Goal: Task Accomplishment & Management: Complete application form

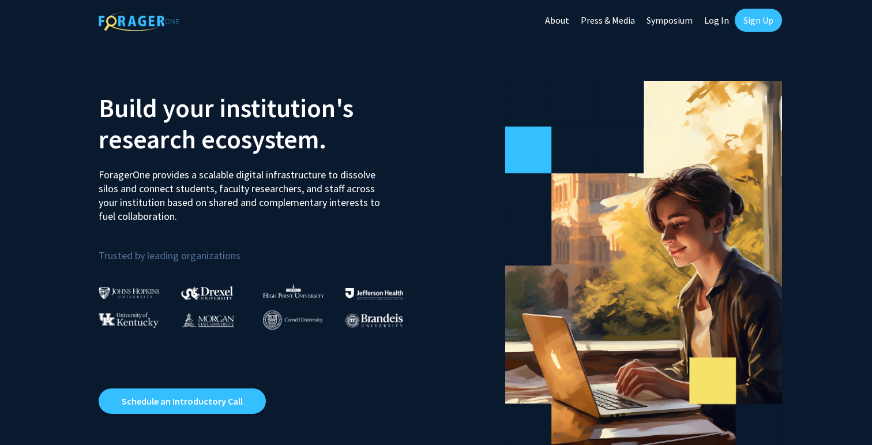
click at [747, 18] on link "Sign Up" at bounding box center [758, 20] width 47 height 23
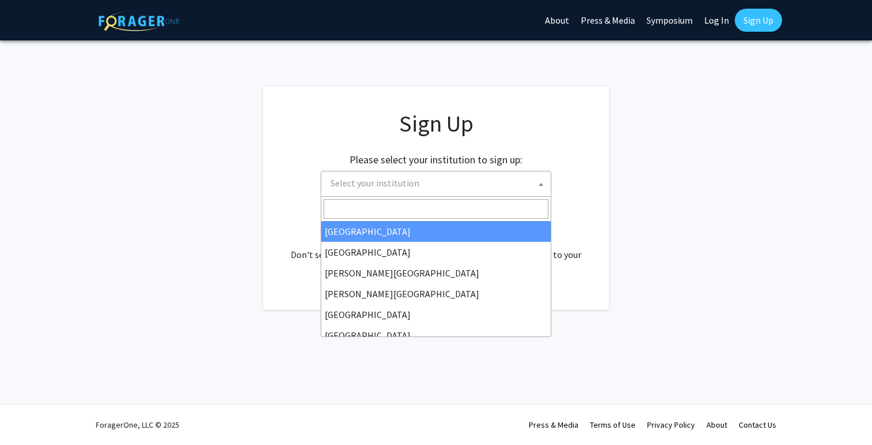
click at [487, 188] on span "Select your institution" at bounding box center [438, 183] width 225 height 24
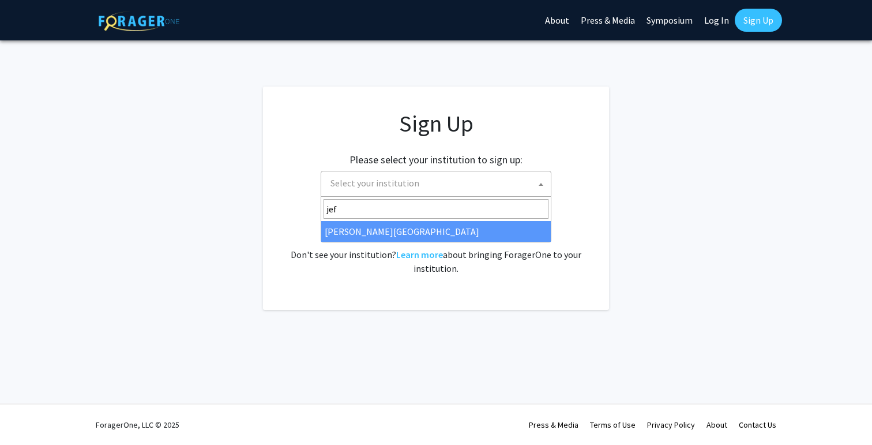
type input "jef"
select select "24"
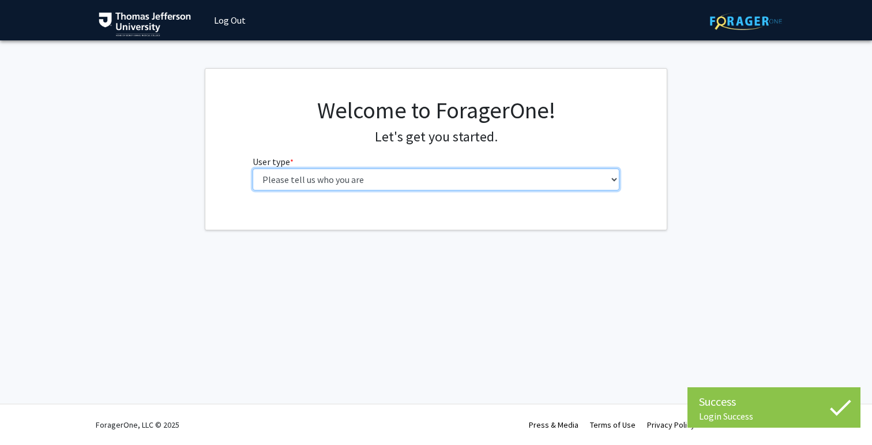
click at [468, 186] on select "Please tell us who you are Undergraduate Student Master's Student Doctoral Cand…" at bounding box center [436, 179] width 367 height 22
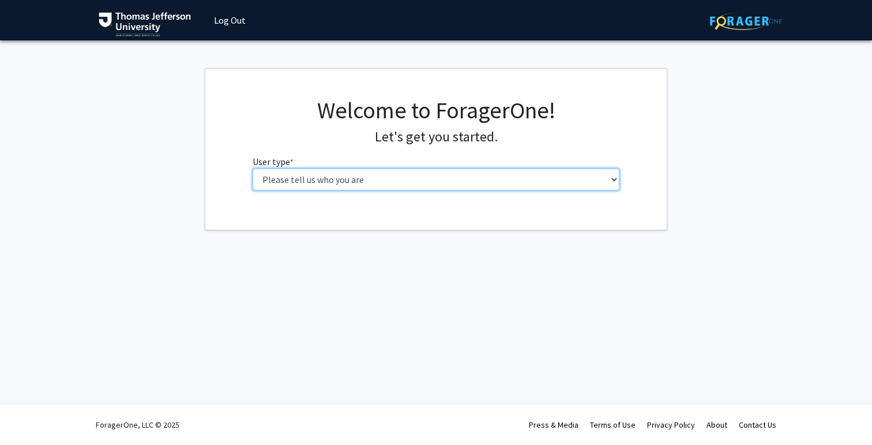
select select "3: doc"
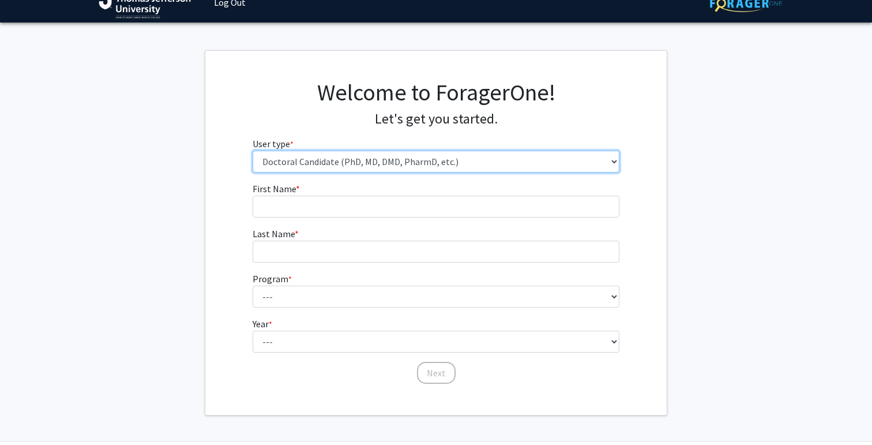
scroll to position [25, 0]
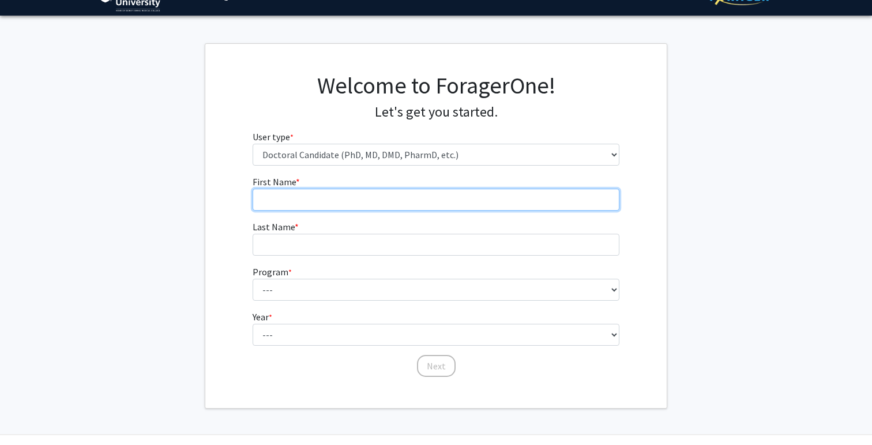
click at [397, 202] on input "First Name * required" at bounding box center [436, 200] width 367 height 22
type input "Harshini"
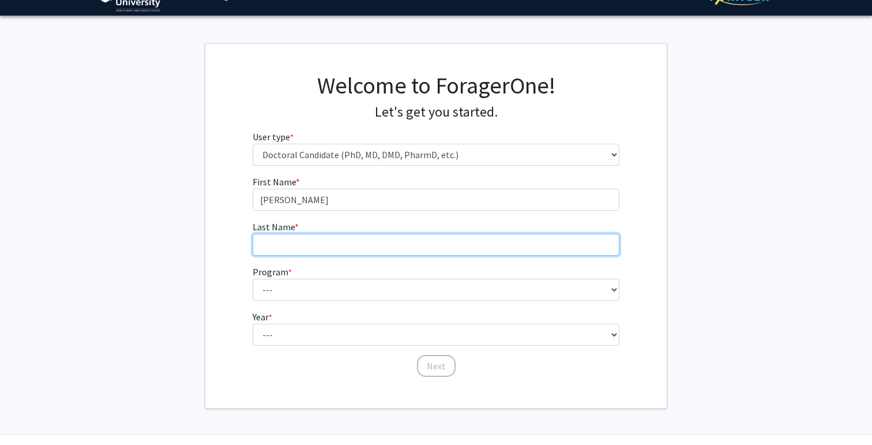
click at [283, 243] on input "Last Name * required" at bounding box center [436, 245] width 367 height 22
type input "Ravi"
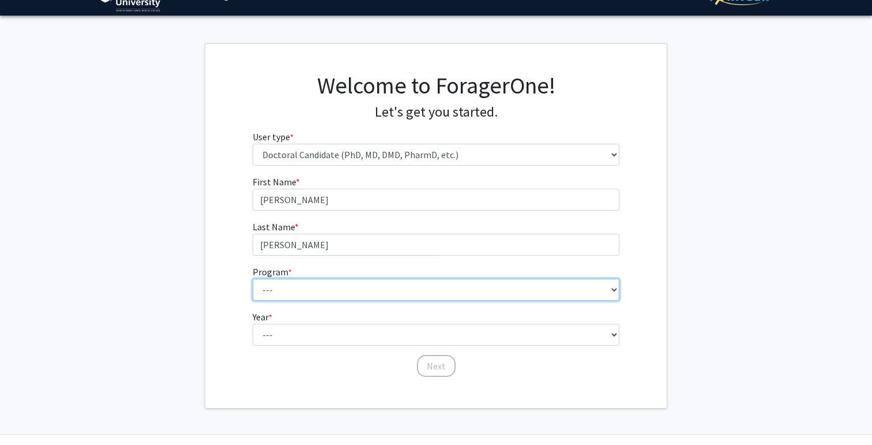
click at [284, 294] on select "--- Accelerated 3+3 BS in Health Sciences/Doctor of Occupational Therapy Accele…" at bounding box center [436, 290] width 367 height 22
select select "35: 815"
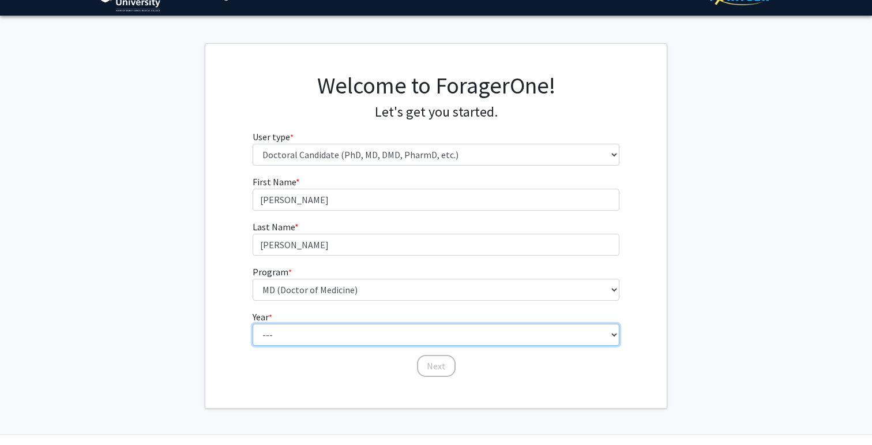
click at [316, 326] on select "--- First Year Second Year Third Year Fourth Year Fifth Year Sixth Year Seventh…" at bounding box center [436, 335] width 367 height 22
select select "1: first_year"
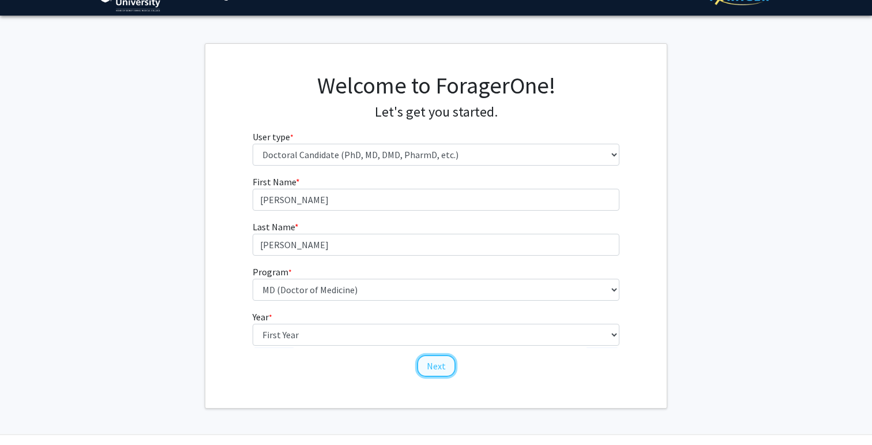
click at [429, 366] on button "Next" at bounding box center [436, 366] width 39 height 22
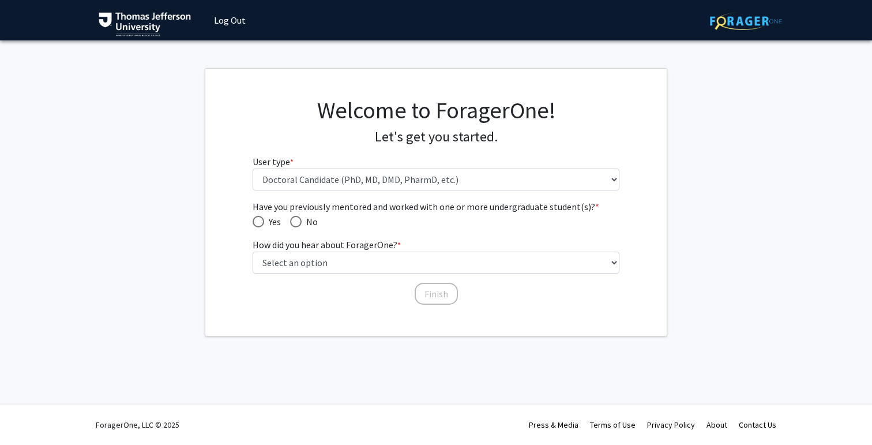
click at [298, 224] on span "Have you previously mentored and worked with one or more undergraduate student(…" at bounding box center [296, 222] width 12 height 12
click at [298, 224] on input "No" at bounding box center [296, 222] width 12 height 12
radio input "true"
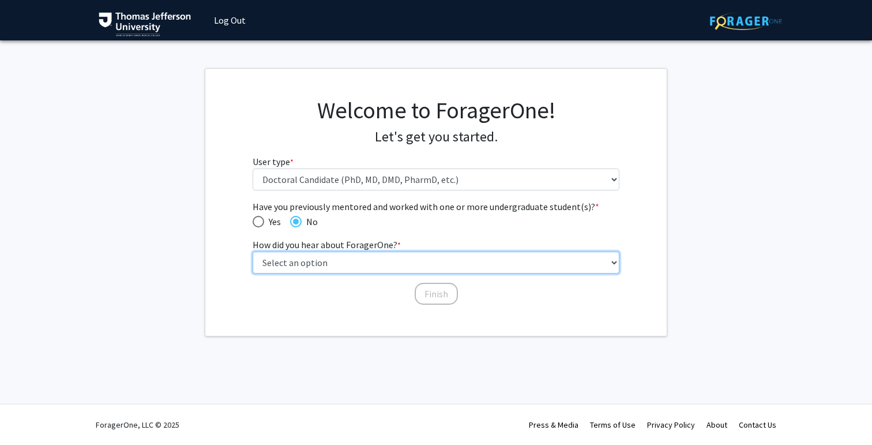
click at [321, 259] on select "Select an option Peer/student recommendation Faculty/staff recommendation Unive…" at bounding box center [436, 262] width 367 height 22
select select "2: faculty_recommendation"
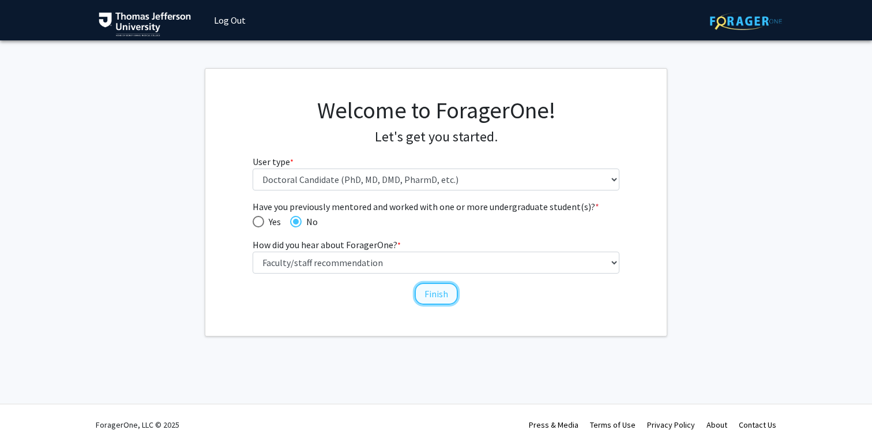
click at [447, 292] on button "Finish" at bounding box center [436, 294] width 43 height 22
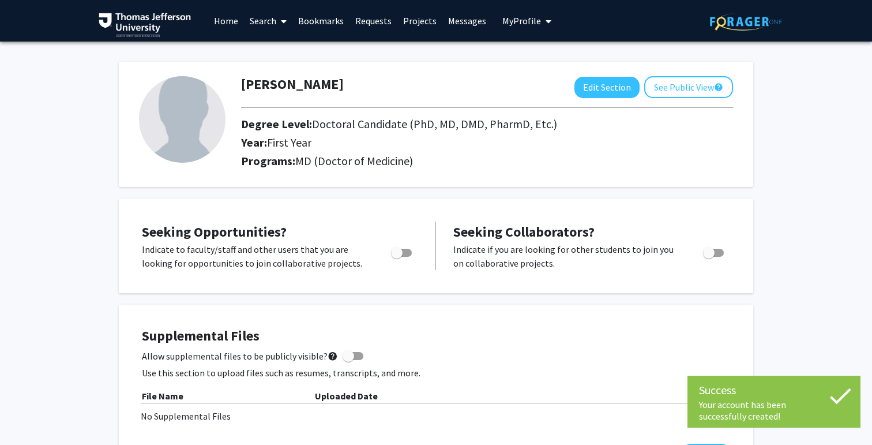
click at [401, 247] on span "Toggle" at bounding box center [397, 253] width 12 height 12
click at [397, 257] on input "Are you actively seeking opportunities?" at bounding box center [396, 257] width 1 height 1
checkbox input "true"
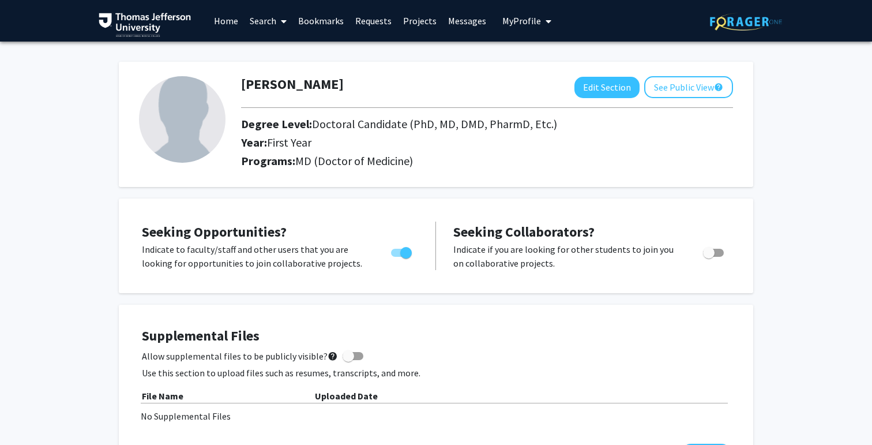
click at [423, 14] on link "Projects" at bounding box center [419, 21] width 45 height 40
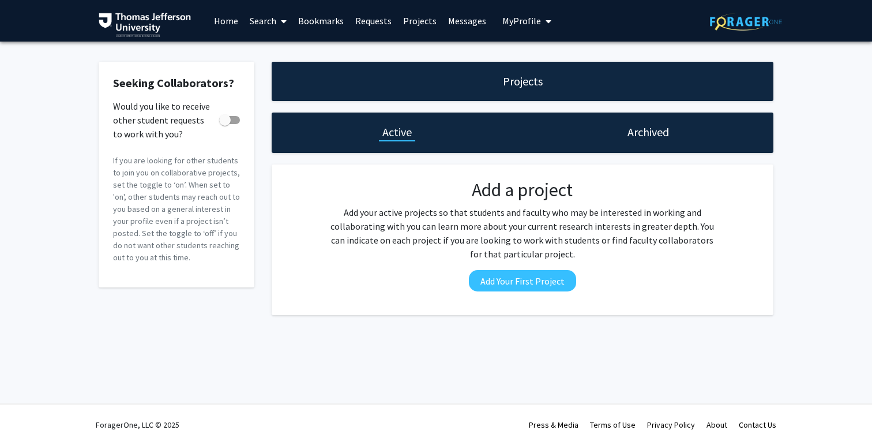
click at [224, 23] on link "Home" at bounding box center [226, 21] width 36 height 40
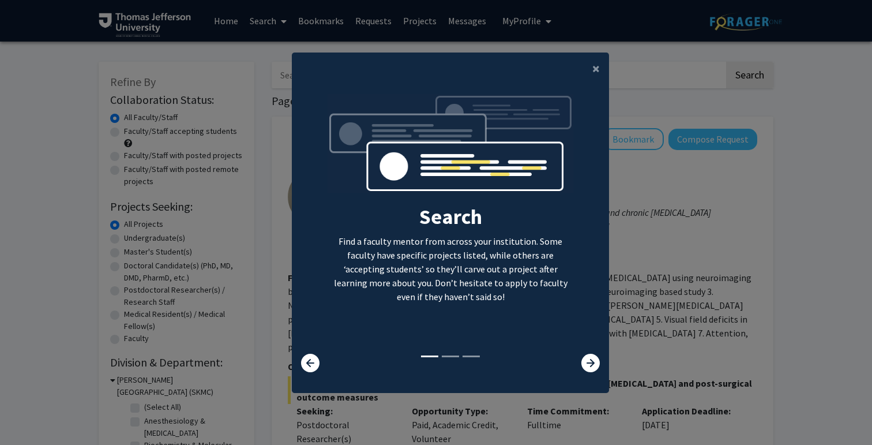
click at [585, 376] on div "Search Find a faculty mentor from across your institution. Some faculty have sp…" at bounding box center [450, 233] width 317 height 296
click at [588, 366] on icon at bounding box center [590, 363] width 18 height 18
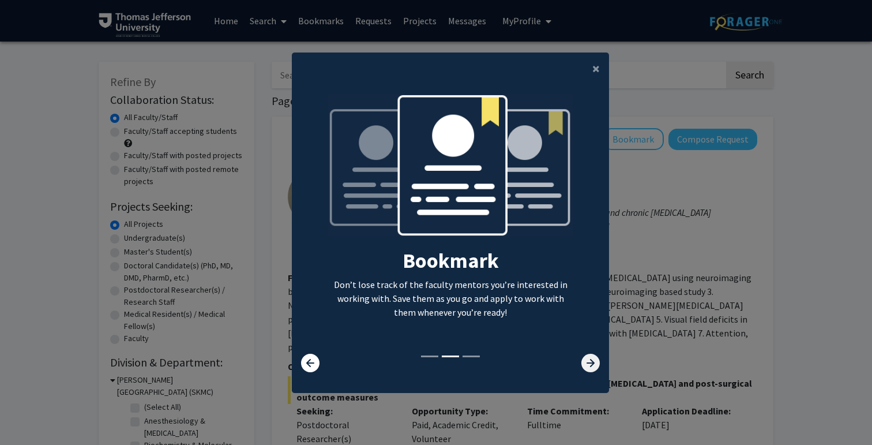
click at [588, 366] on icon at bounding box center [590, 363] width 18 height 18
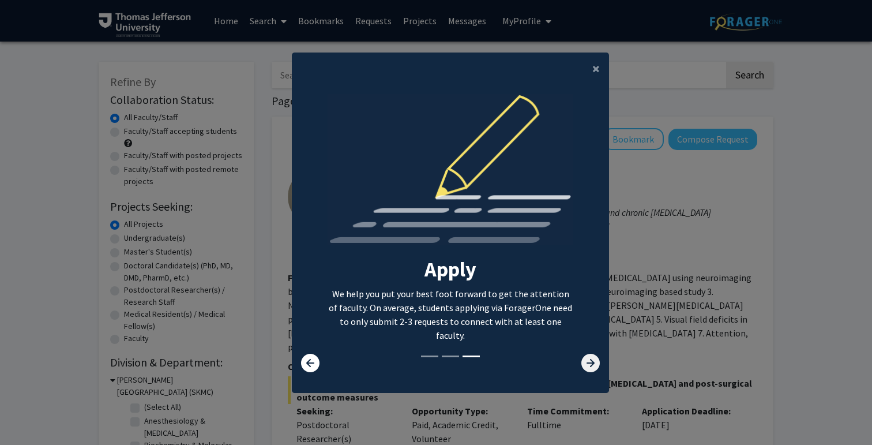
click at [588, 366] on icon at bounding box center [590, 363] width 18 height 18
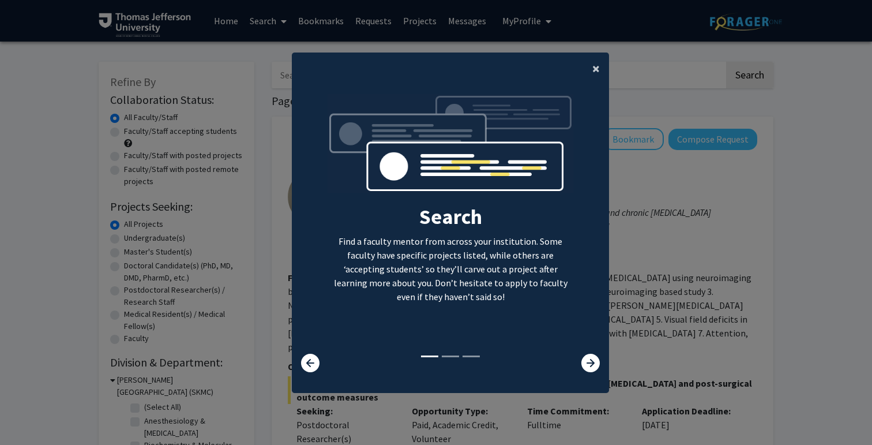
click at [593, 71] on span "×" at bounding box center [595, 68] width 7 height 18
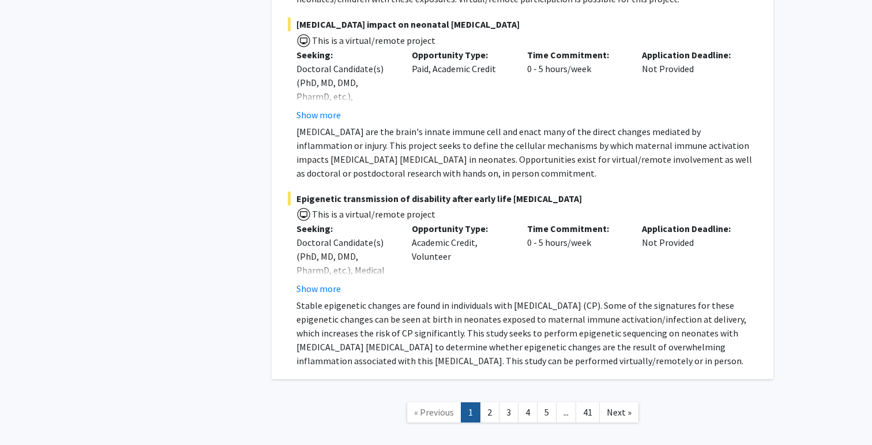
scroll to position [6738, 0]
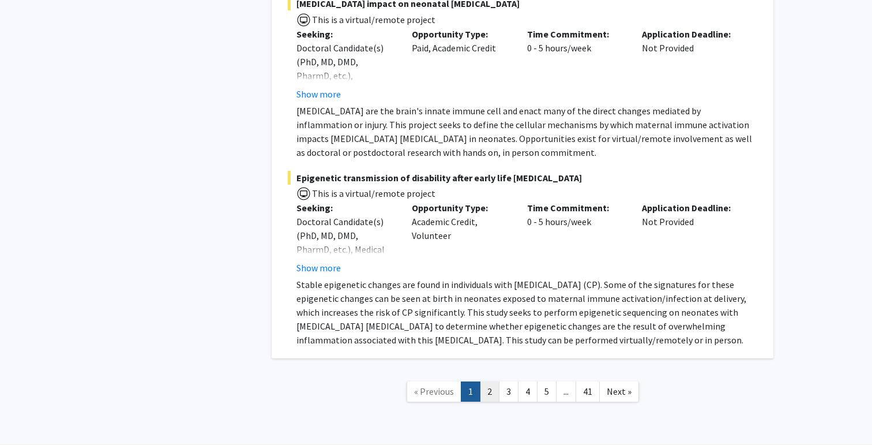
click at [491, 381] on link "2" at bounding box center [490, 391] width 20 height 20
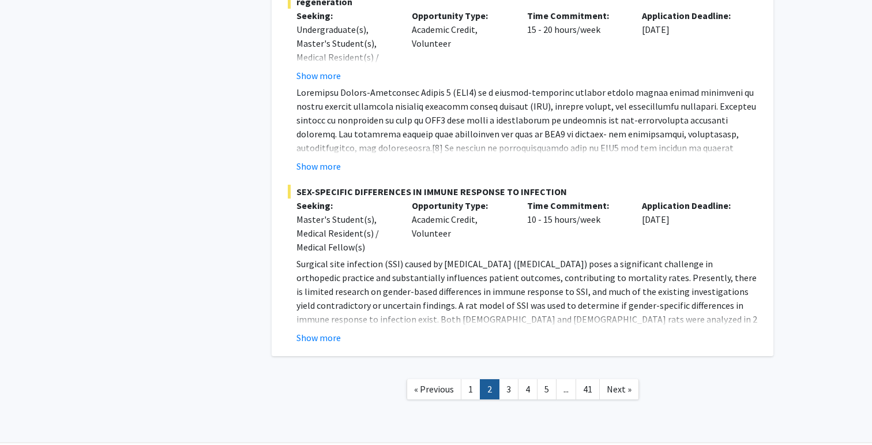
scroll to position [4160, 0]
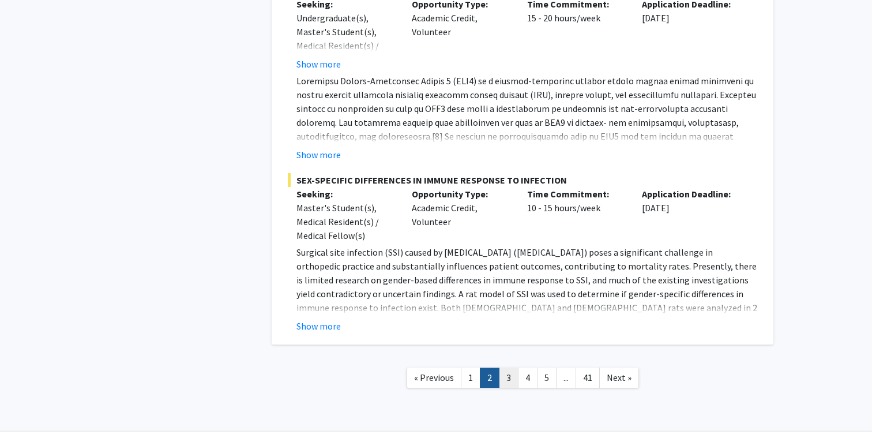
click at [508, 367] on link "3" at bounding box center [509, 377] width 20 height 20
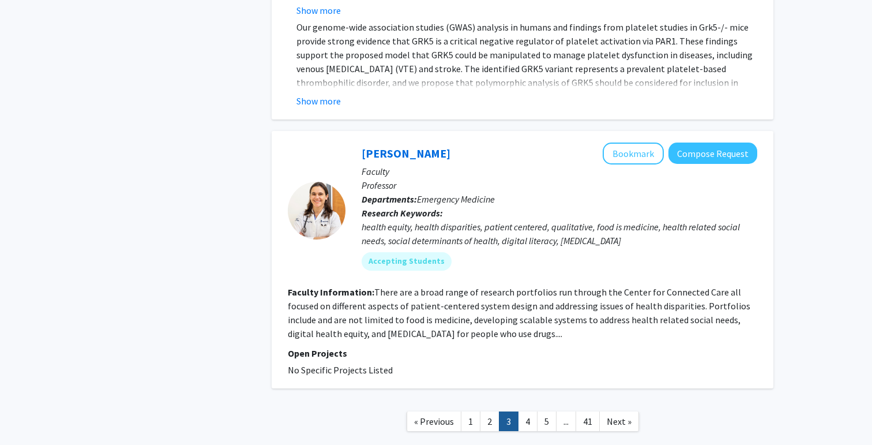
scroll to position [3665, 0]
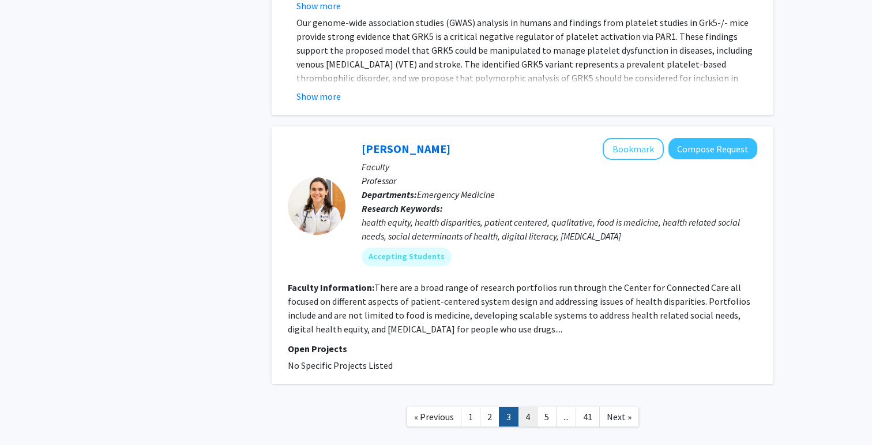
click at [523, 407] on link "4" at bounding box center [528, 417] width 20 height 20
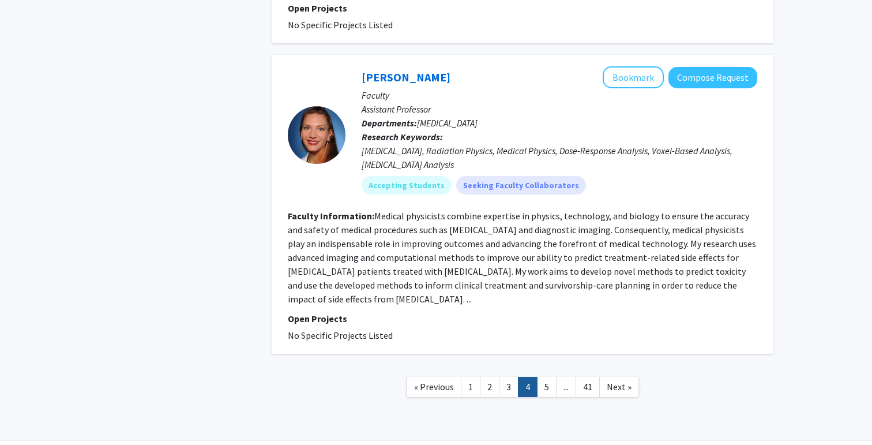
scroll to position [2494, 0]
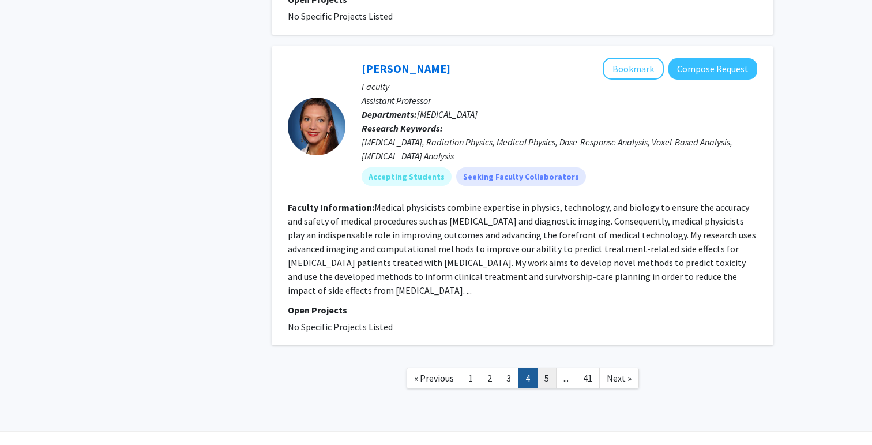
click at [548, 368] on link "5" at bounding box center [547, 378] width 20 height 20
